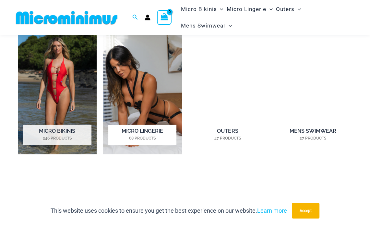
scroll to position [431, 0]
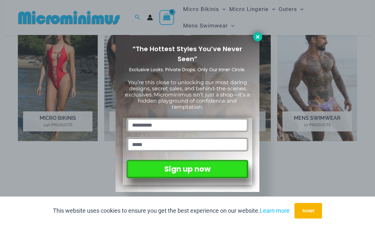
click at [257, 36] on icon at bounding box center [258, 37] width 6 height 6
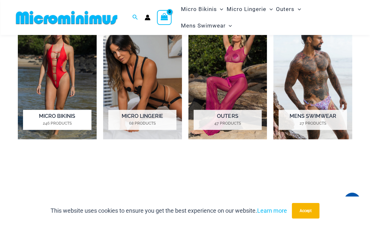
click at [64, 58] on img "Visit product category Micro Bikinis" at bounding box center [57, 78] width 79 height 123
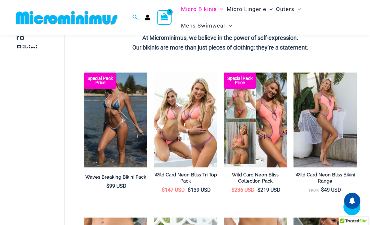
scroll to position [513, 0]
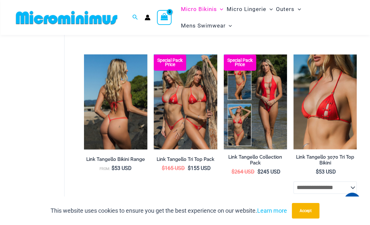
click at [119, 114] on img at bounding box center [115, 102] width 63 height 95
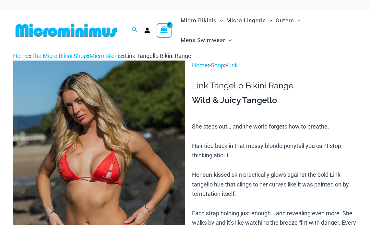
scroll to position [115, 0]
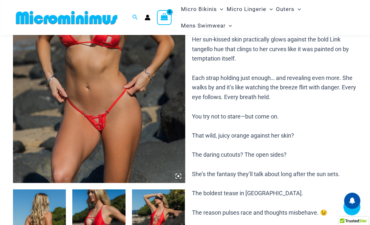
drag, startPoint x: 144, startPoint y: 173, endPoint x: 147, endPoint y: 179, distance: 7.0
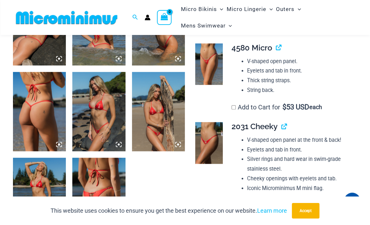
scroll to position [416, 0]
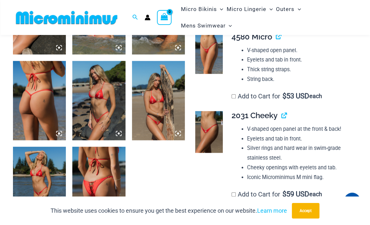
click at [103, 94] on img at bounding box center [98, 100] width 53 height 79
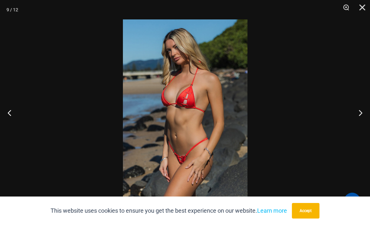
click at [156, 104] on img at bounding box center [185, 112] width 125 height 187
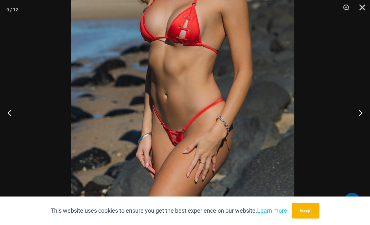
click at [205, 80] on img at bounding box center [182, 53] width 223 height 334
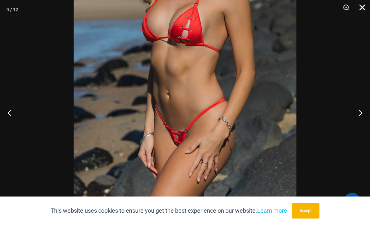
click at [363, 7] on button "Close" at bounding box center [360, 9] width 16 height 19
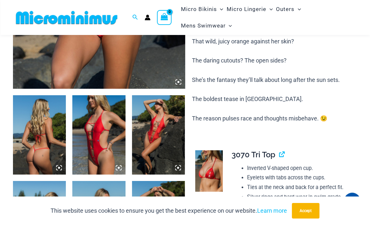
scroll to position [156, 0]
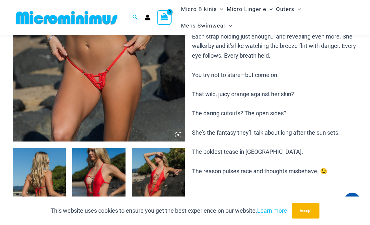
click at [118, 95] on img at bounding box center [99, 13] width 172 height 258
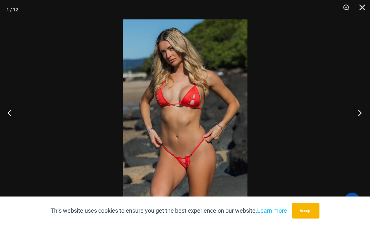
click at [358, 112] on button "Next" at bounding box center [358, 113] width 24 height 32
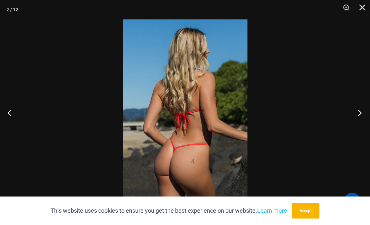
click at [358, 112] on button "Next" at bounding box center [358, 113] width 24 height 32
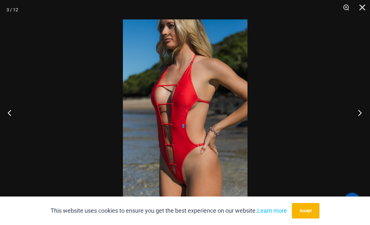
click at [358, 112] on button "Next" at bounding box center [358, 113] width 24 height 32
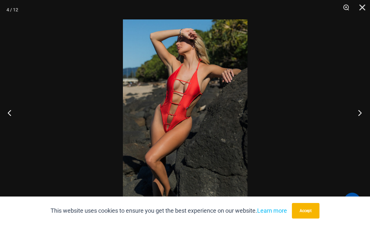
click at [358, 112] on button "Next" at bounding box center [358, 113] width 24 height 32
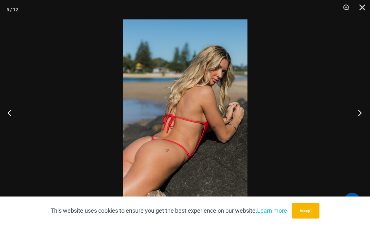
click at [358, 112] on button "Next" at bounding box center [358, 113] width 24 height 32
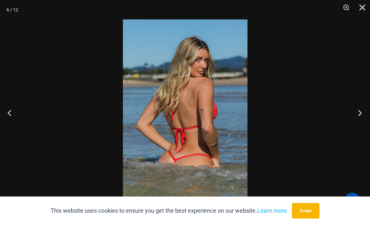
click at [358, 112] on button "Next" at bounding box center [358, 113] width 24 height 32
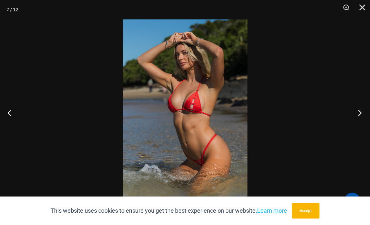
click at [358, 112] on button "Next" at bounding box center [358, 113] width 24 height 32
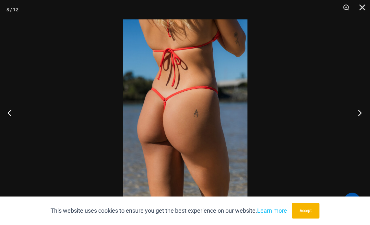
click at [358, 112] on button "Next" at bounding box center [358, 113] width 24 height 32
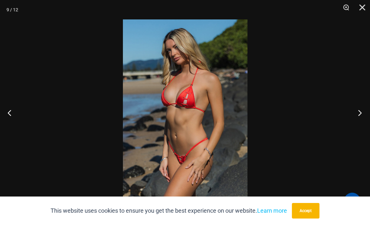
click at [358, 112] on button "Next" at bounding box center [358, 113] width 24 height 32
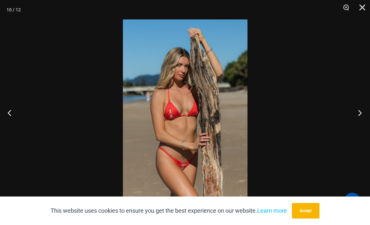
click at [358, 112] on button "Next" at bounding box center [358, 113] width 24 height 32
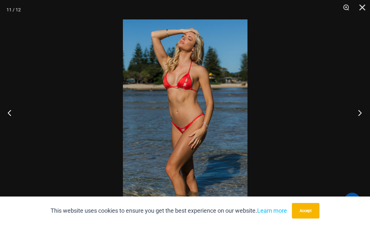
click at [358, 112] on button "Next" at bounding box center [358, 113] width 24 height 32
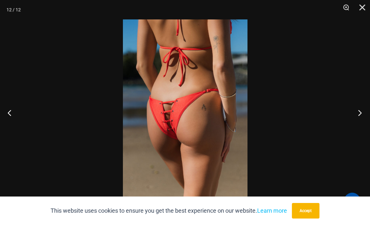
click at [358, 112] on button "Next" at bounding box center [358, 113] width 24 height 32
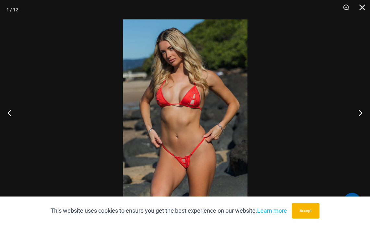
click at [177, 105] on img at bounding box center [185, 112] width 125 height 187
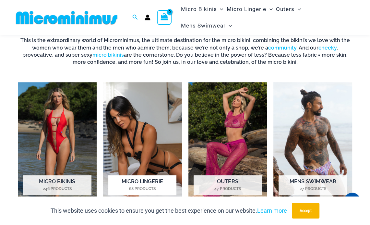
scroll to position [384, 0]
